Goal: Information Seeking & Learning: Learn about a topic

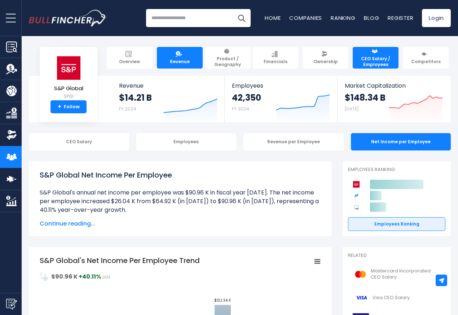
click at [170, 59] on span "Revenue" at bounding box center [180, 62] width 20 height 6
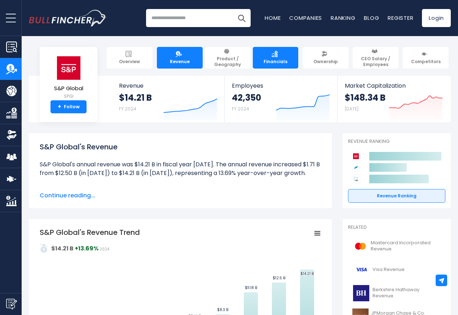
click at [265, 59] on span "Financials" at bounding box center [276, 62] width 24 height 6
